Goal: Task Accomplishment & Management: Manage account settings

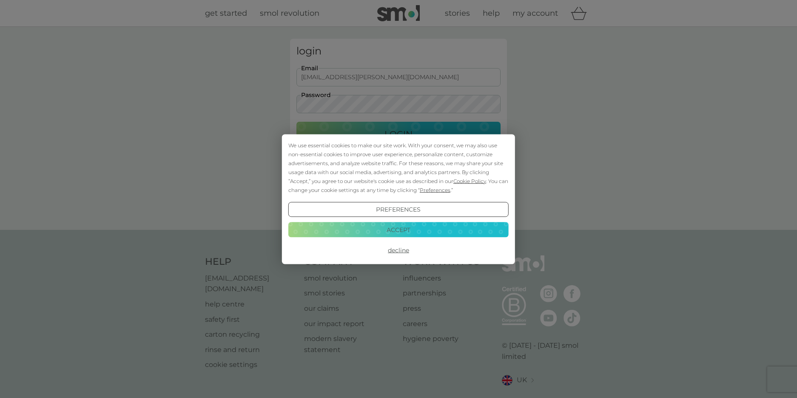
click at [399, 231] on button "Accept" at bounding box center [398, 229] width 220 height 15
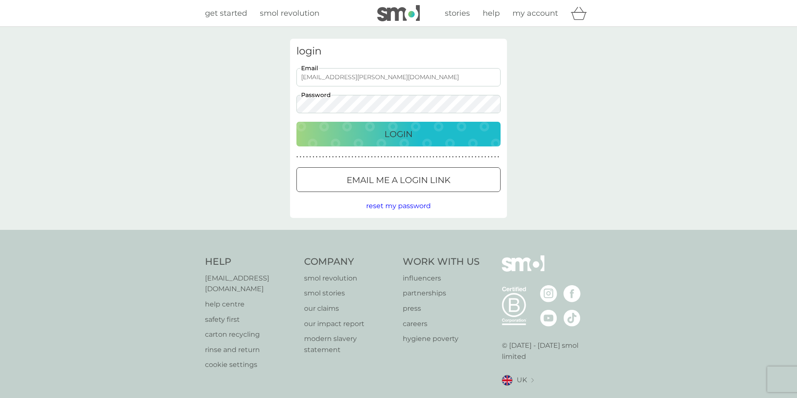
click at [377, 134] on div "Login" at bounding box center [398, 134] width 187 height 14
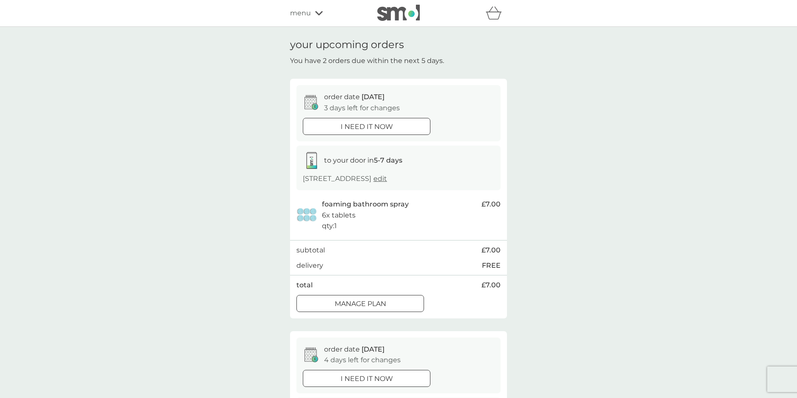
click at [363, 302] on div at bounding box center [360, 303] width 31 height 9
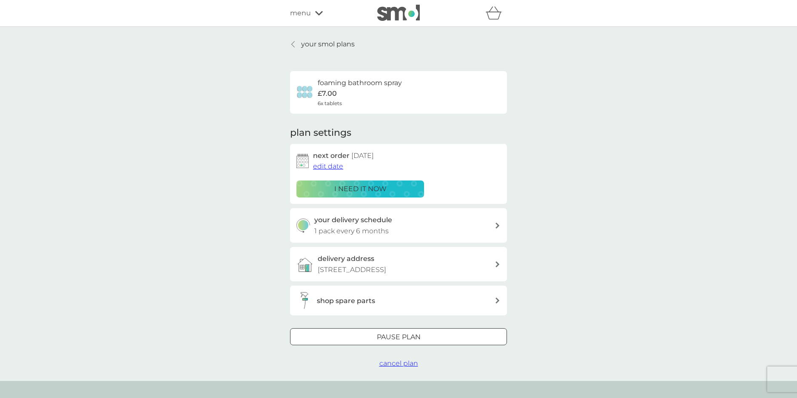
click at [359, 222] on h3 "your delivery schedule" at bounding box center [353, 219] width 78 height 11
select select "6"
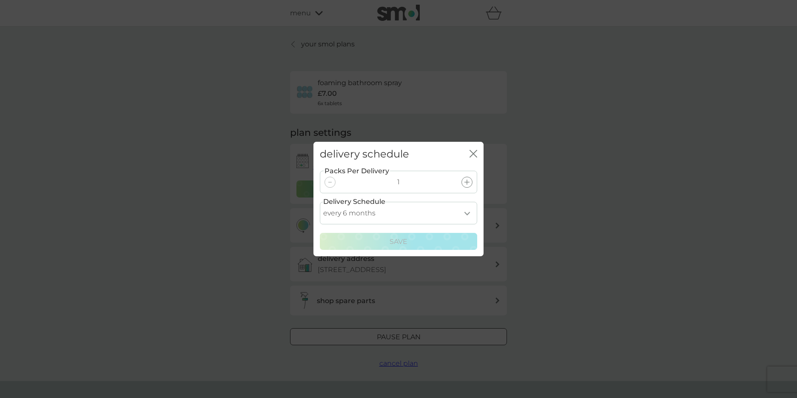
click at [472, 151] on icon "close" at bounding box center [473, 154] width 8 height 8
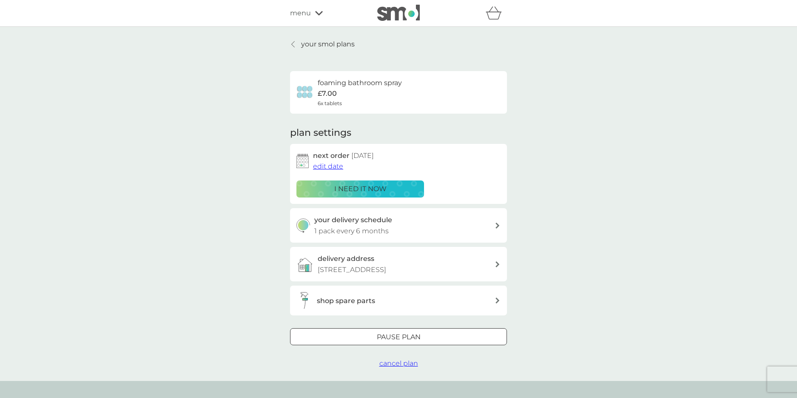
click at [324, 165] on span "edit date" at bounding box center [328, 166] width 30 height 8
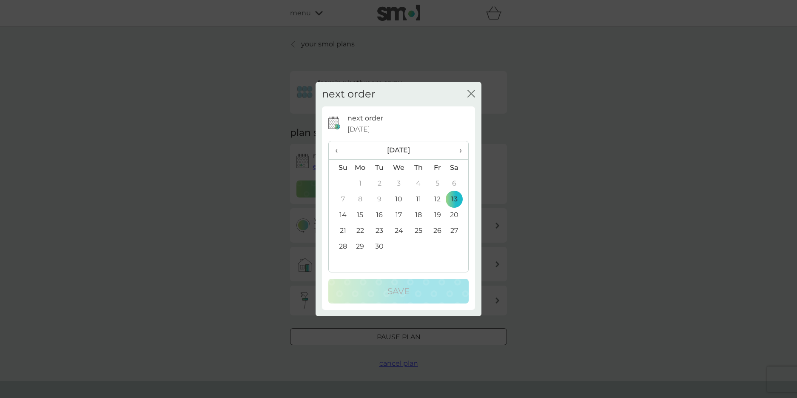
click at [384, 244] on td "30" at bounding box center [379, 246] width 19 height 16
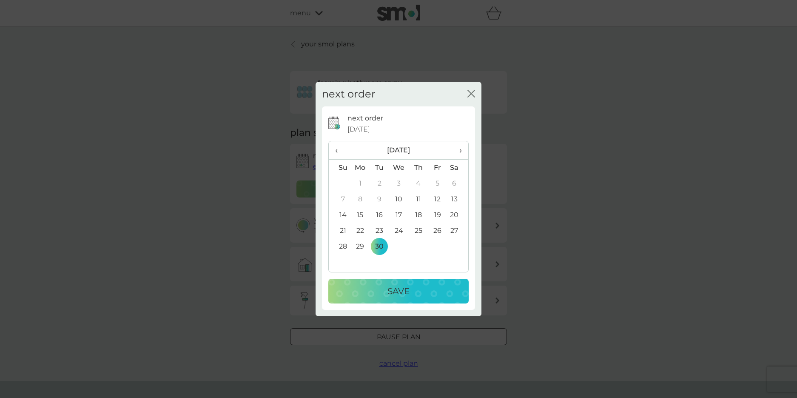
click at [393, 290] on p "Save" at bounding box center [398, 291] width 22 height 14
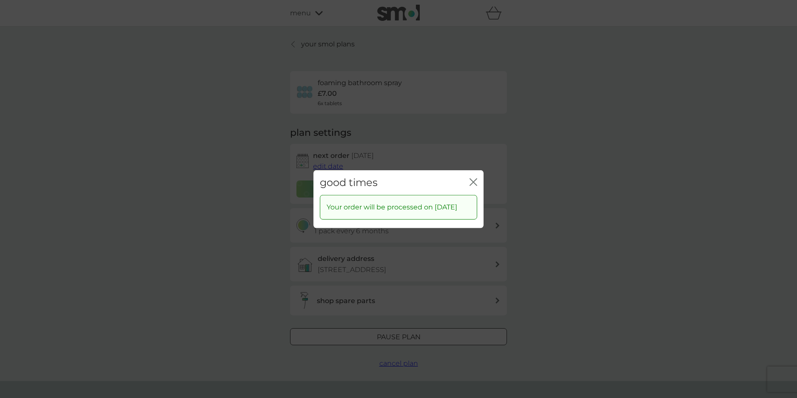
click at [472, 178] on icon "close" at bounding box center [471, 181] width 3 height 7
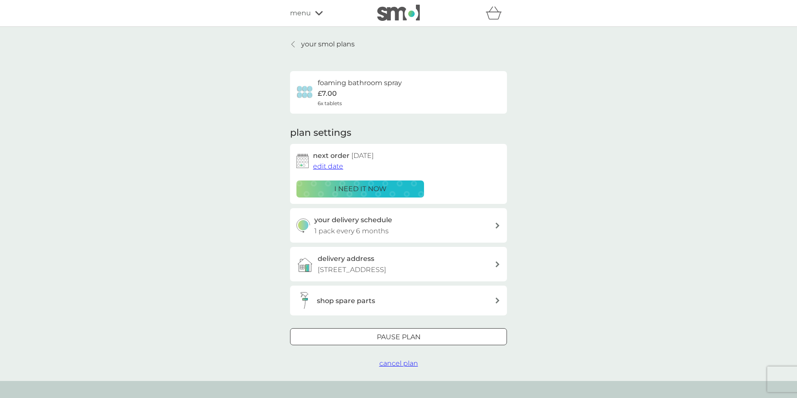
click at [321, 41] on p "your smol plans" at bounding box center [328, 44] width 54 height 11
